Goal: Information Seeking & Learning: Learn about a topic

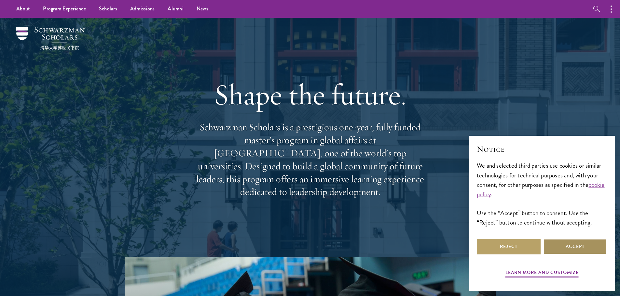
click at [565, 247] on button "Accept" at bounding box center [575, 247] width 64 height 16
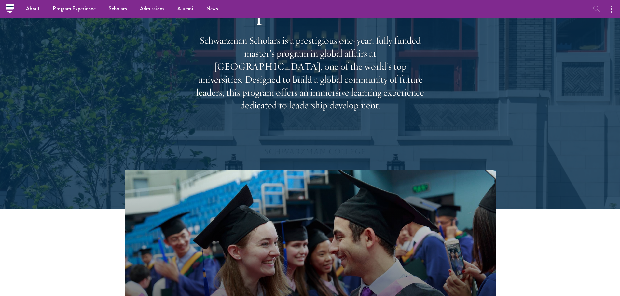
scroll to position [28, 0]
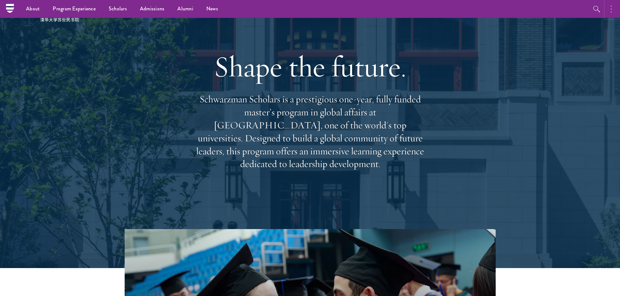
click at [613, 13] on button "button" at bounding box center [612, 9] width 14 height 18
click at [200, 14] on link "News" at bounding box center [212, 9] width 25 height 18
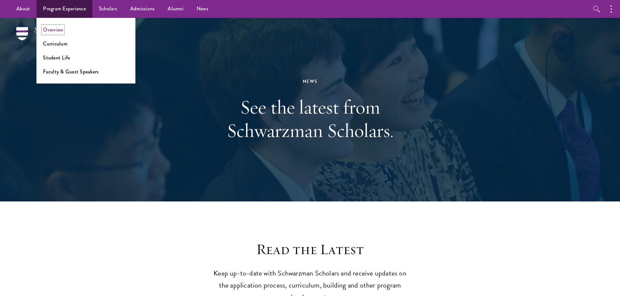
click at [56, 33] on link "Overview" at bounding box center [53, 29] width 20 height 7
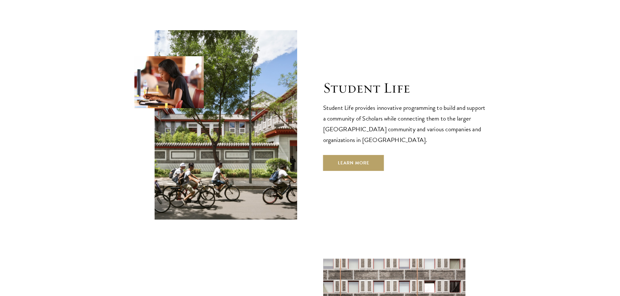
scroll to position [2147, 0]
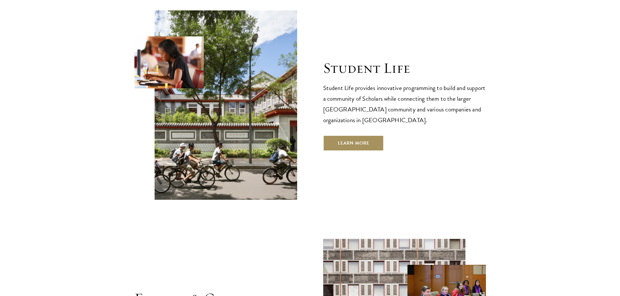
click at [342, 135] on link "Learn More" at bounding box center [353, 143] width 61 height 16
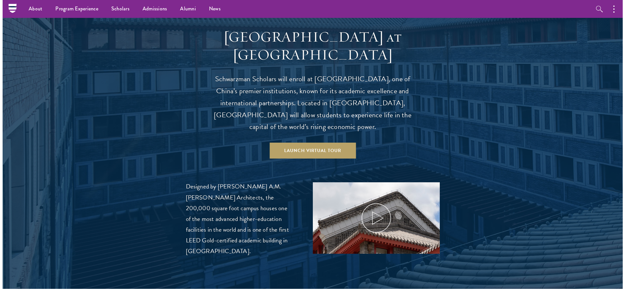
scroll to position [618, 0]
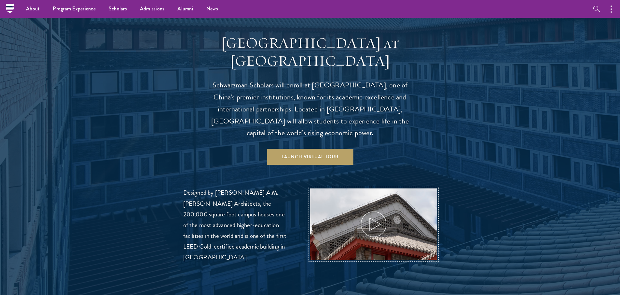
click at [353, 207] on img at bounding box center [373, 252] width 135 height 135
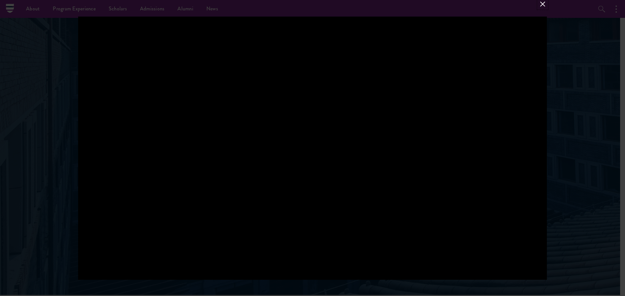
click at [542, 5] on button at bounding box center [542, 4] width 8 height 8
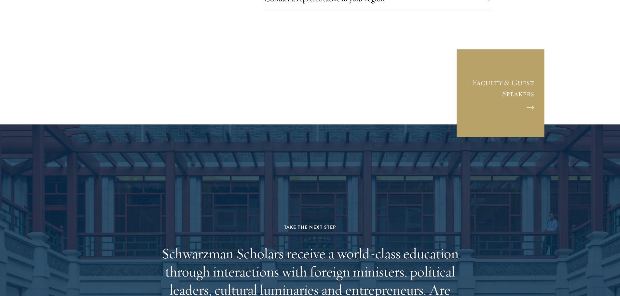
scroll to position [2309, 0]
